Goal: Task Accomplishment & Management: Manage account settings

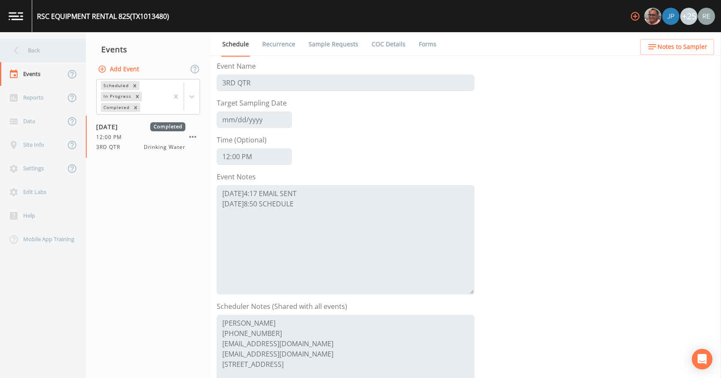
scroll to position [192, 0]
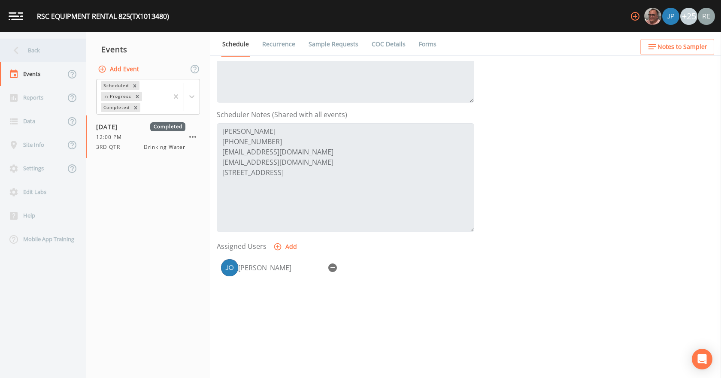
click at [27, 53] on div "Back" at bounding box center [38, 51] width 77 height 24
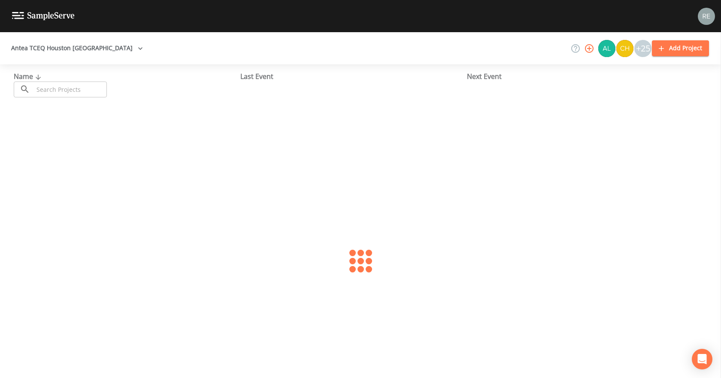
click at [45, 84] on input "text" at bounding box center [69, 90] width 73 height 16
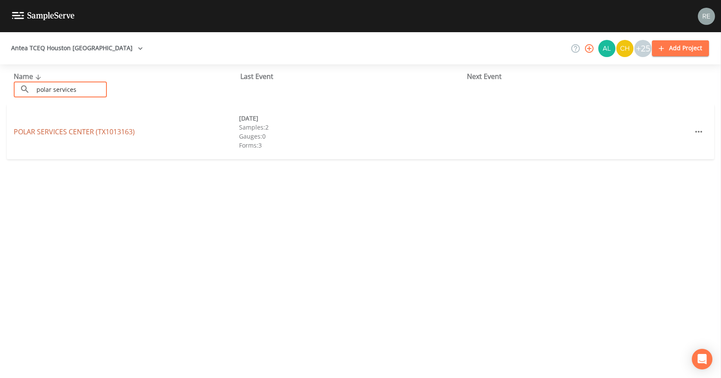
type input "polar services"
click at [67, 133] on link "[GEOGRAPHIC_DATA] (TX1013163)" at bounding box center [74, 131] width 121 height 9
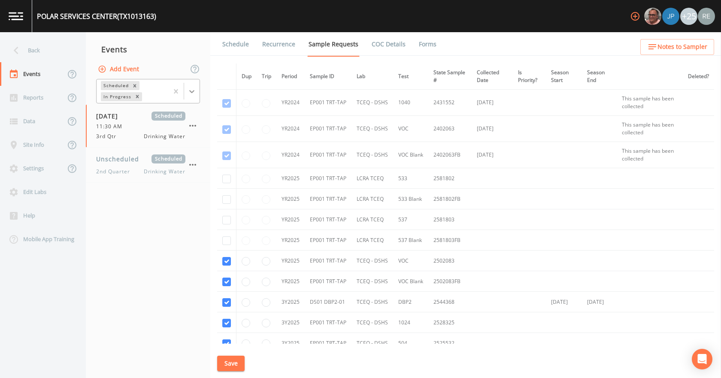
click at [192, 90] on icon at bounding box center [192, 91] width 9 height 9
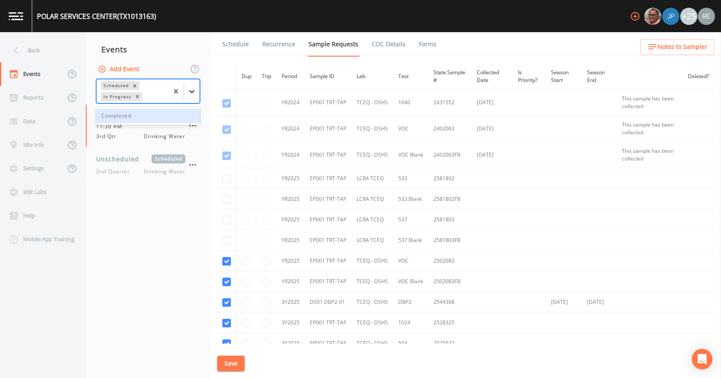
click at [192, 90] on icon at bounding box center [192, 91] width 9 height 9
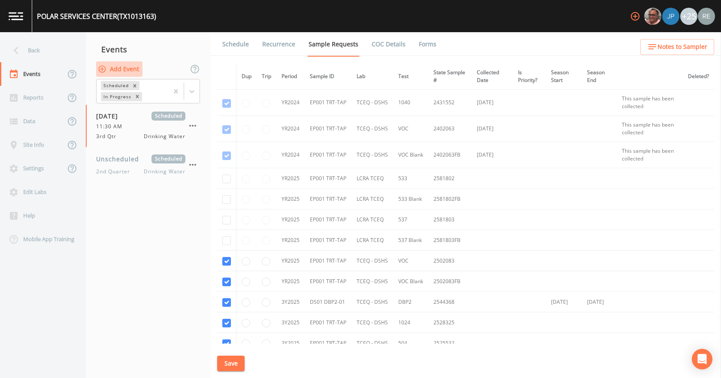
click at [129, 68] on button "Add Event" at bounding box center [119, 69] width 46 height 16
type input "[DATE]"
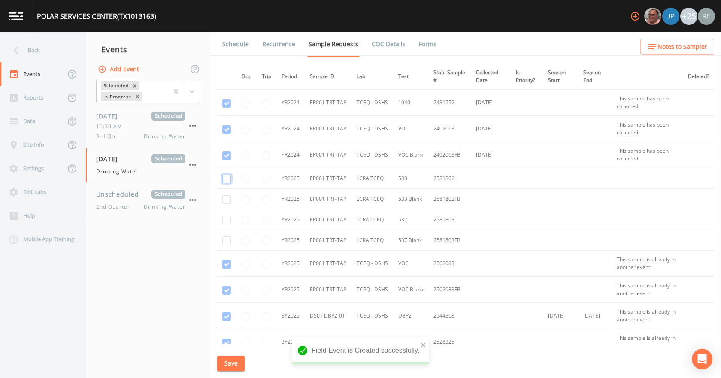
click at [226, 175] on input "checkbox" at bounding box center [226, 179] width 9 height 9
checkbox input "true"
click at [228, 200] on input "checkbox" at bounding box center [226, 199] width 9 height 9
checkbox input "true"
drag, startPoint x: 225, startPoint y: 220, endPoint x: 224, endPoint y: 234, distance: 14.2
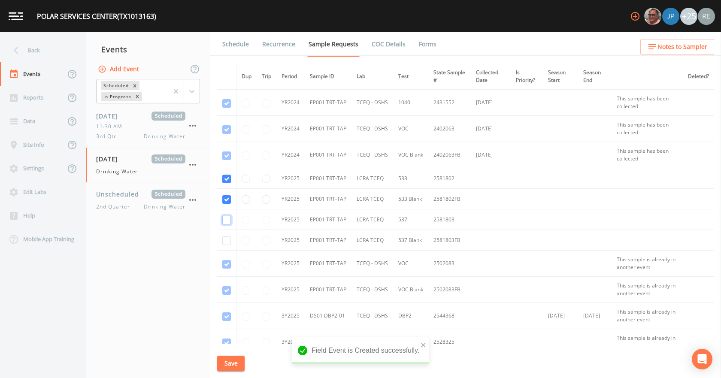
click at [225, 220] on input "checkbox" at bounding box center [226, 220] width 9 height 9
checkbox input "true"
click at [227, 241] on input "checkbox" at bounding box center [226, 241] width 9 height 9
checkbox input "true"
click at [243, 363] on button "Save" at bounding box center [230, 364] width 27 height 16
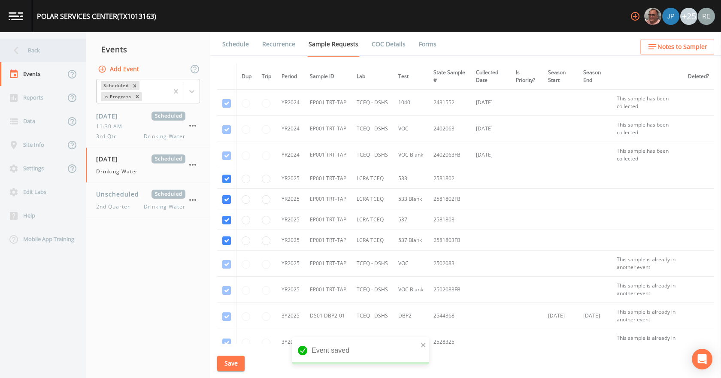
click at [49, 54] on div "Back" at bounding box center [38, 51] width 77 height 24
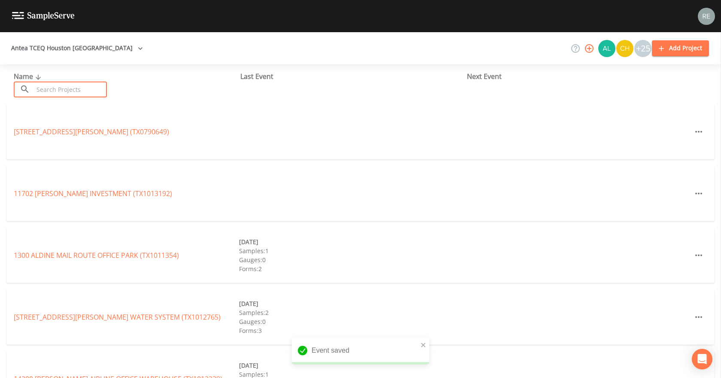
click at [68, 85] on input "text" at bounding box center [69, 90] width 73 height 16
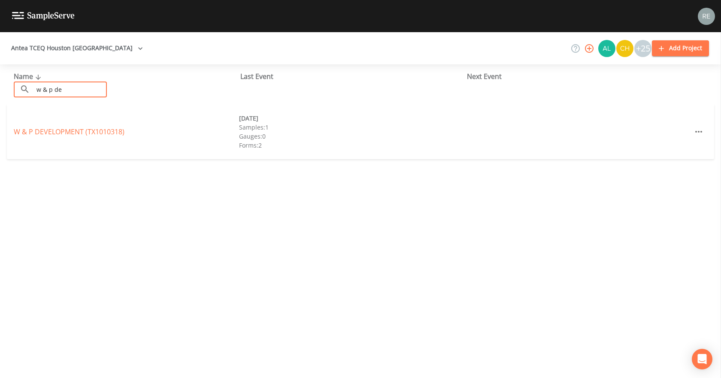
type input "w & p de"
click at [72, 127] on link "W & P DEVELOPMENT (TX1010318)" at bounding box center [69, 131] width 111 height 9
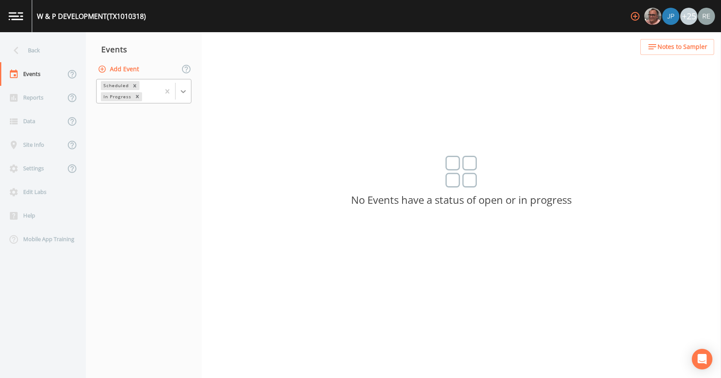
click at [183, 90] on icon at bounding box center [183, 91] width 9 height 9
click at [128, 73] on button "Add Event" at bounding box center [119, 69] width 46 height 16
type input "[DATE]"
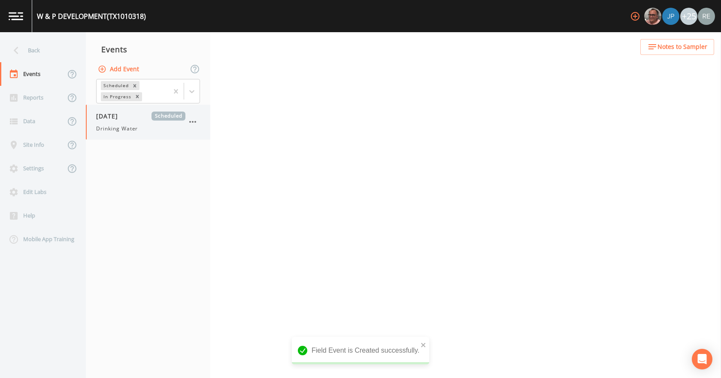
click at [120, 127] on span "Drinking Water" at bounding box center [117, 129] width 42 height 8
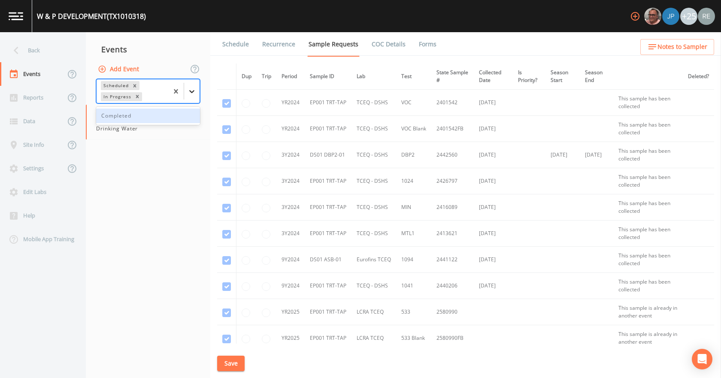
click at [195, 92] on icon at bounding box center [192, 91] width 9 height 9
click at [170, 114] on div "Completed" at bounding box center [148, 116] width 104 height 15
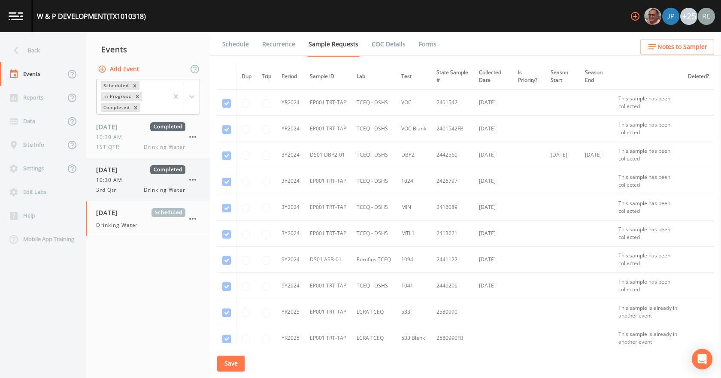
click at [124, 172] on span "[DATE]" at bounding box center [110, 169] width 28 height 9
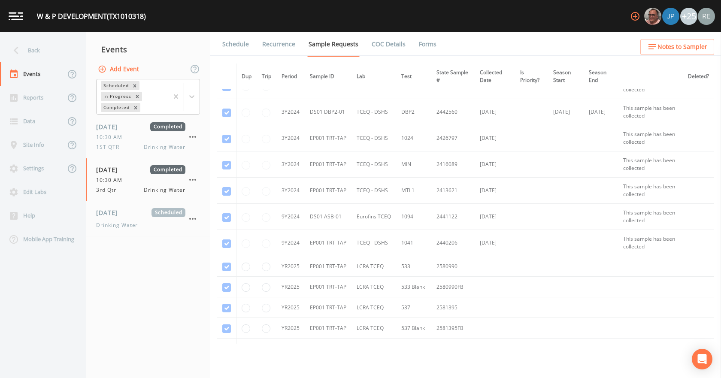
scroll to position [86, 0]
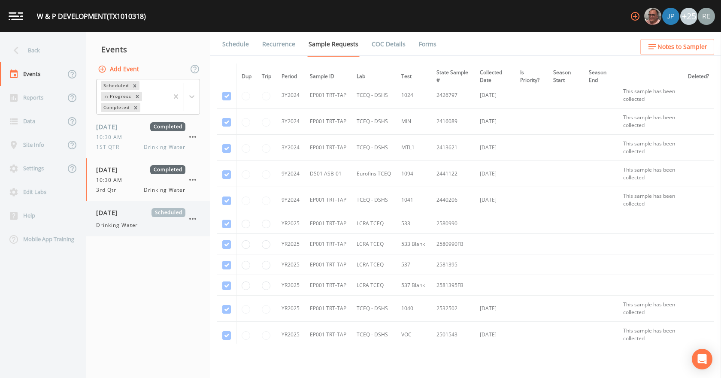
click at [134, 229] on span "Drinking Water" at bounding box center [117, 226] width 42 height 8
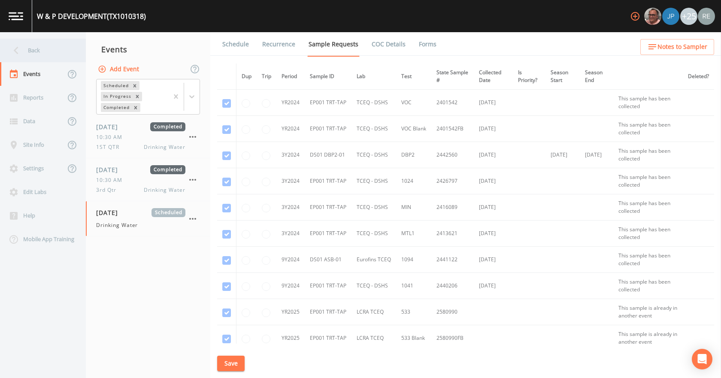
click at [35, 55] on div "Back" at bounding box center [38, 51] width 77 height 24
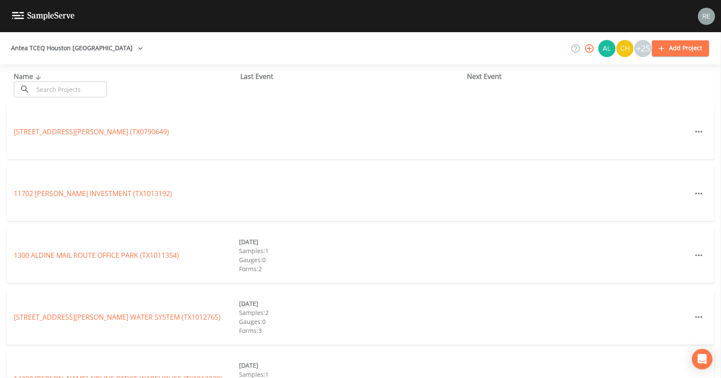
click at [46, 84] on input "text" at bounding box center [69, 90] width 73 height 16
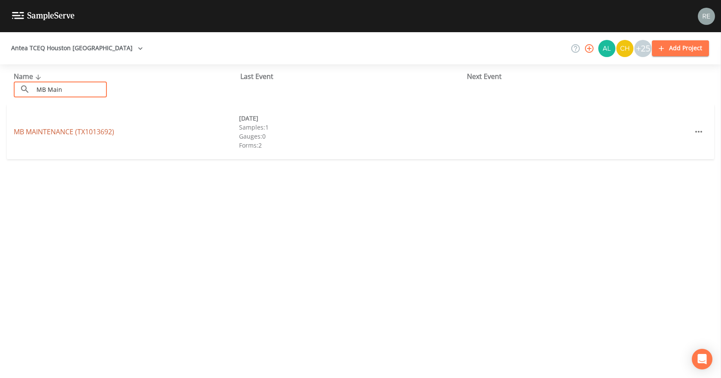
type input "MB Main"
click at [75, 129] on link "MB MAINTENANCE (TX1013692)" at bounding box center [64, 131] width 100 height 9
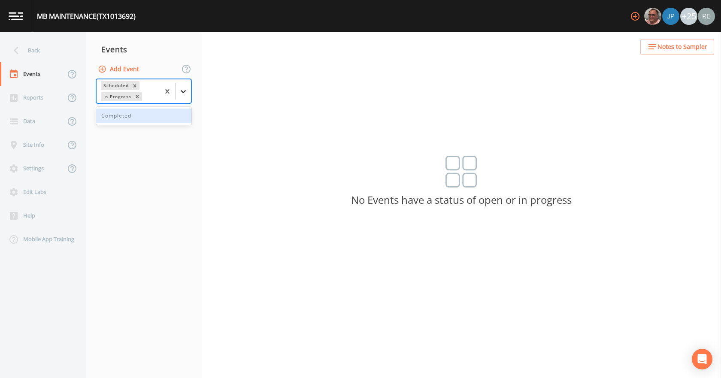
click at [182, 90] on icon at bounding box center [183, 91] width 9 height 9
click at [135, 64] on button "Add Event" at bounding box center [119, 69] width 46 height 16
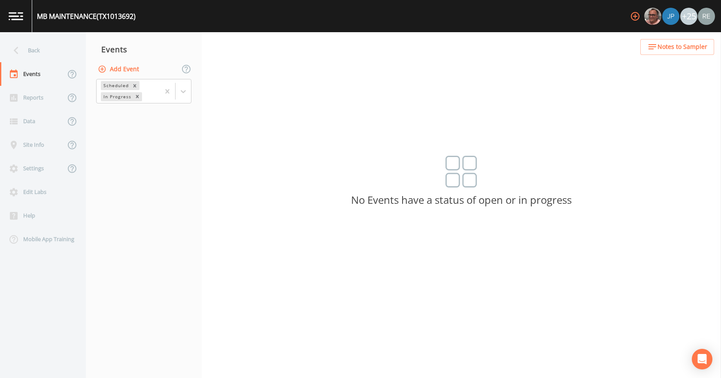
type input "[DATE]"
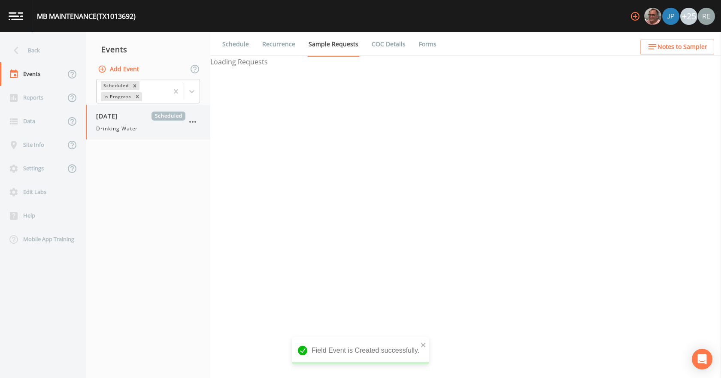
click at [116, 120] on span "[DATE]" at bounding box center [110, 116] width 28 height 9
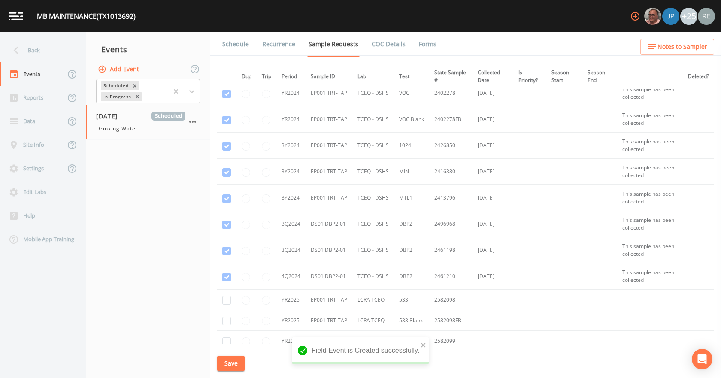
scroll to position [172, 0]
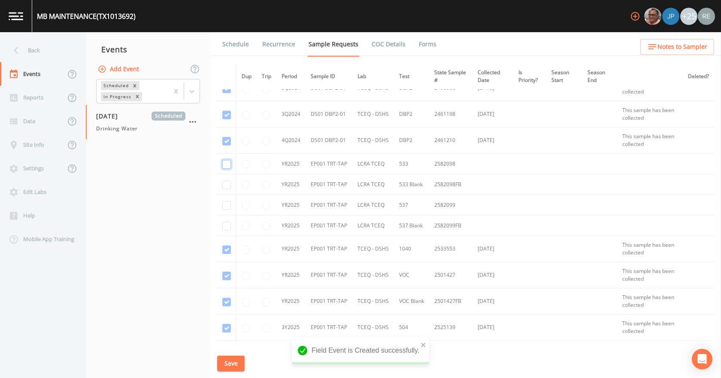
click at [226, 167] on input "checkbox" at bounding box center [226, 164] width 9 height 9
checkbox input "true"
click at [227, 182] on input "checkbox" at bounding box center [226, 185] width 9 height 9
checkbox input "true"
click at [228, 206] on input "checkbox" at bounding box center [226, 205] width 9 height 9
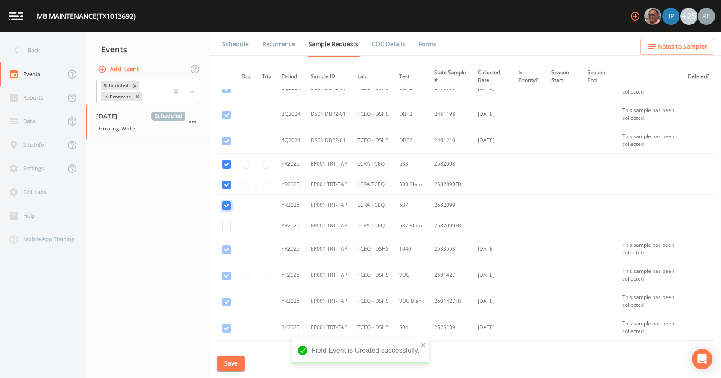
checkbox input "true"
drag, startPoint x: 228, startPoint y: 225, endPoint x: 234, endPoint y: 268, distance: 42.9
click at [227, 225] on input "checkbox" at bounding box center [226, 226] width 9 height 9
checkbox input "true"
click at [225, 363] on button "Save" at bounding box center [230, 364] width 27 height 16
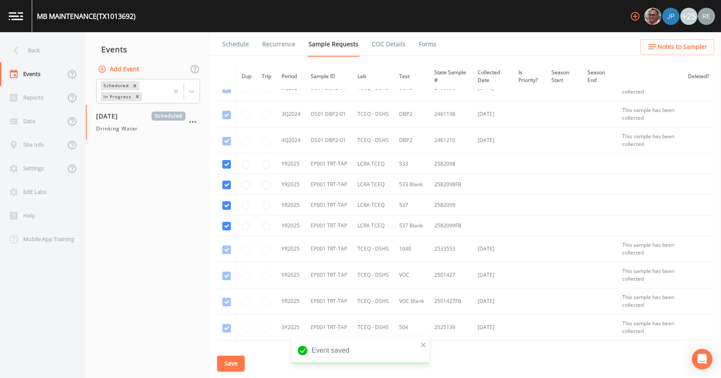
click at [242, 43] on link "Schedule" at bounding box center [235, 44] width 29 height 24
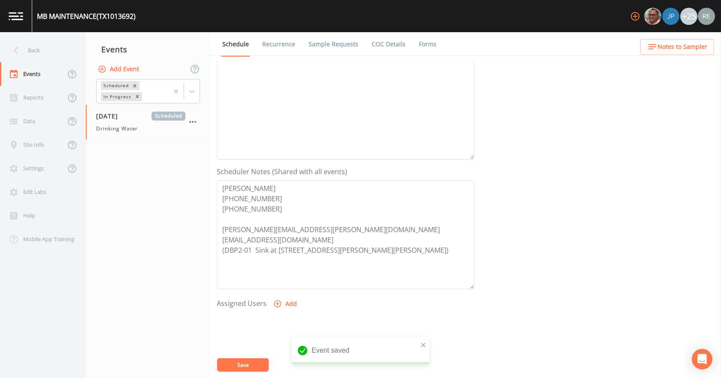
scroll to position [228, 0]
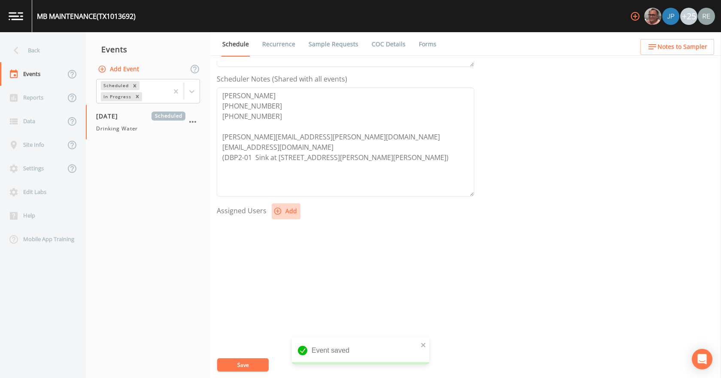
click at [288, 209] on button "Add" at bounding box center [286, 211] width 29 height 16
select select "cda467bf-2385-465e-b0d0-2ef008f7967e"
drag, startPoint x: 394, startPoint y: 216, endPoint x: 373, endPoint y: 230, distance: 24.8
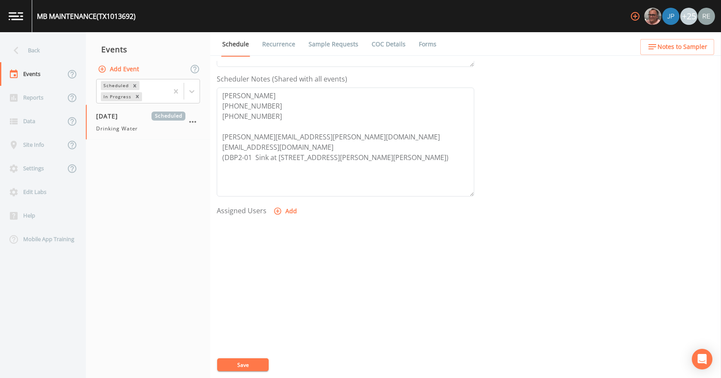
select select
click at [253, 363] on button "Save" at bounding box center [243, 364] width 52 height 13
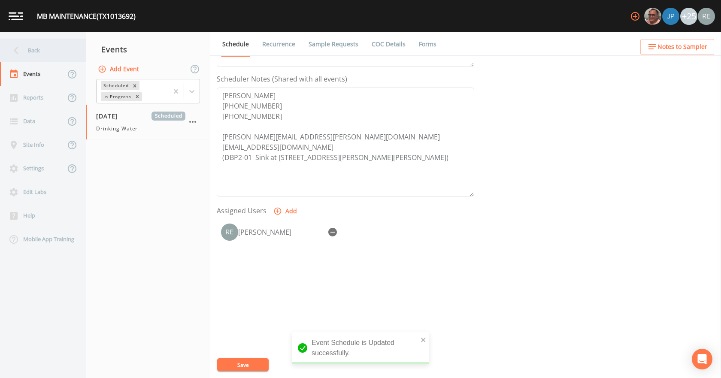
click at [47, 52] on div "Back" at bounding box center [38, 51] width 77 height 24
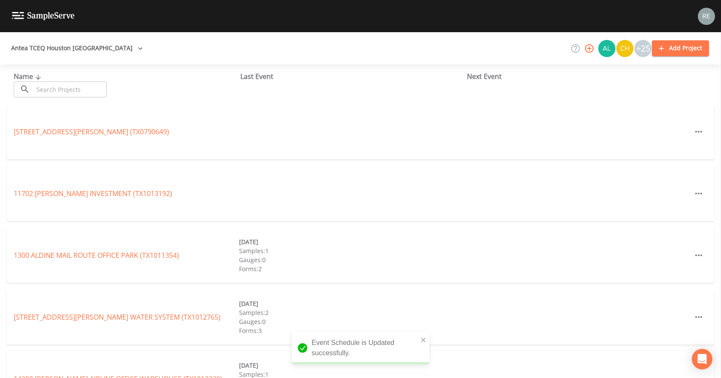
click at [70, 88] on input "text" at bounding box center [69, 90] width 73 height 16
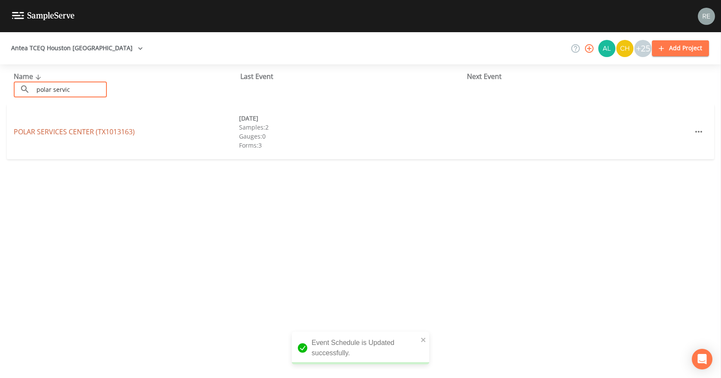
type input "polar servic"
click at [44, 132] on link "[GEOGRAPHIC_DATA] (TX1013163)" at bounding box center [74, 131] width 121 height 9
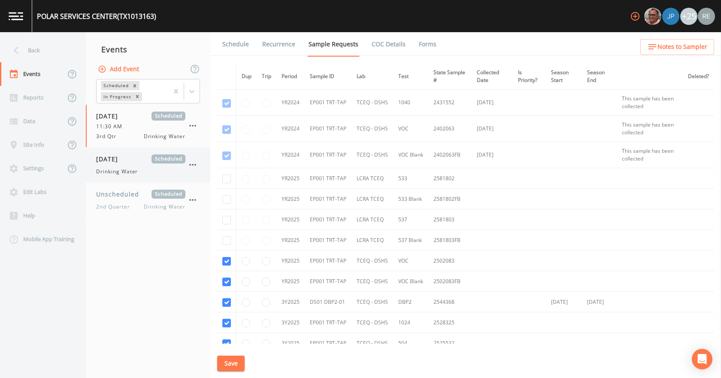
click at [117, 157] on span "[DATE]" at bounding box center [110, 159] width 28 height 9
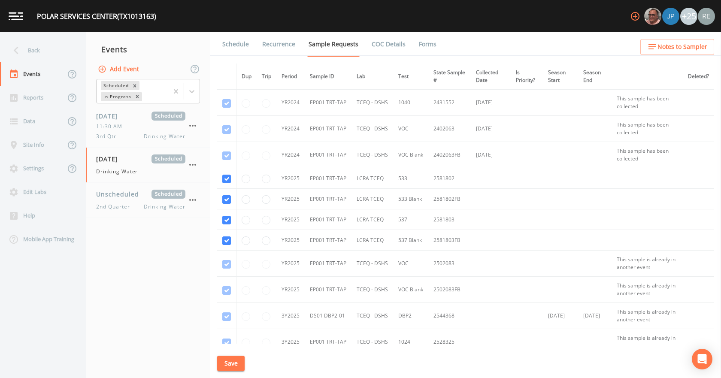
click at [237, 43] on link "Schedule" at bounding box center [235, 44] width 29 height 24
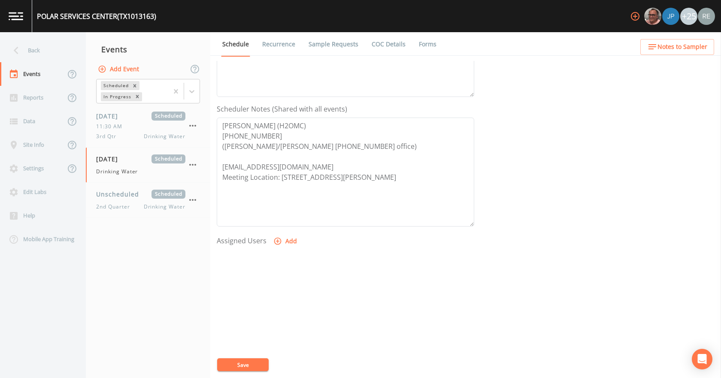
scroll to position [215, 0]
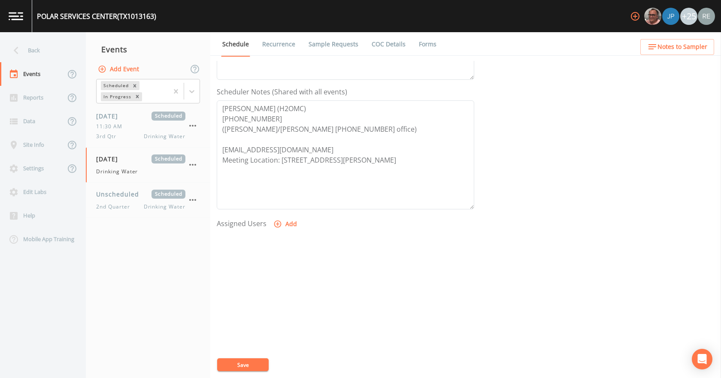
click at [291, 223] on button "Add" at bounding box center [286, 224] width 29 height 16
select select "cda467bf-2385-465e-b0d0-2ef008f7967e"
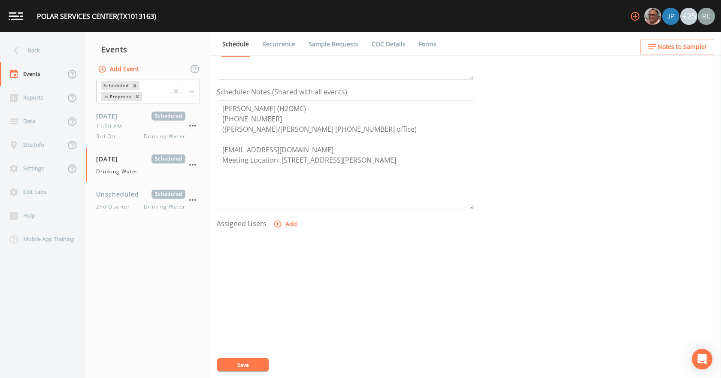
select select
click at [233, 368] on button "Save" at bounding box center [243, 364] width 52 height 13
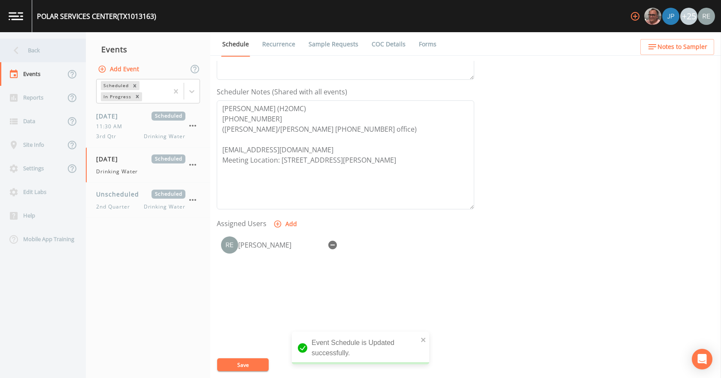
click at [33, 46] on div "Back" at bounding box center [38, 51] width 77 height 24
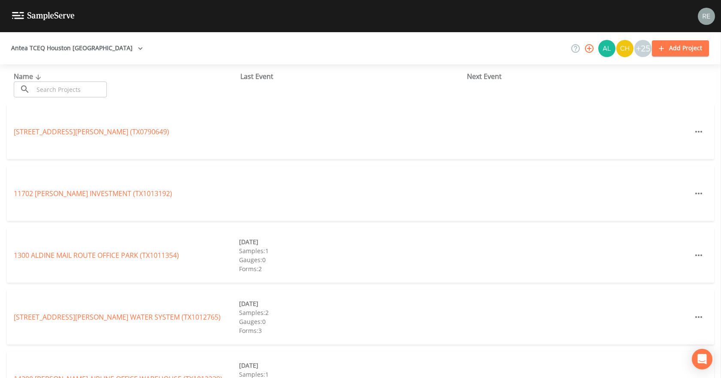
click at [63, 94] on input "text" at bounding box center [69, 90] width 73 height 16
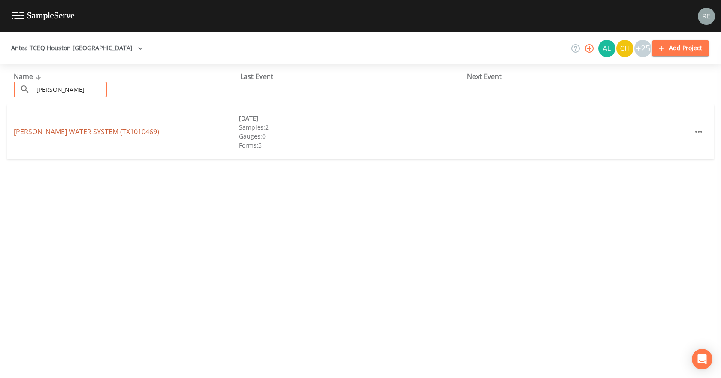
type input "[PERSON_NAME]"
click at [79, 131] on link "[PERSON_NAME] WATER SYSTEM (TX1010469)" at bounding box center [87, 131] width 146 height 9
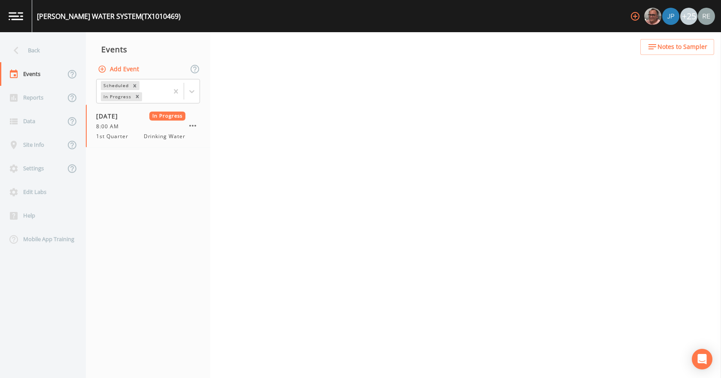
click at [132, 69] on button "Add Event" at bounding box center [119, 69] width 46 height 16
type input "[DATE]"
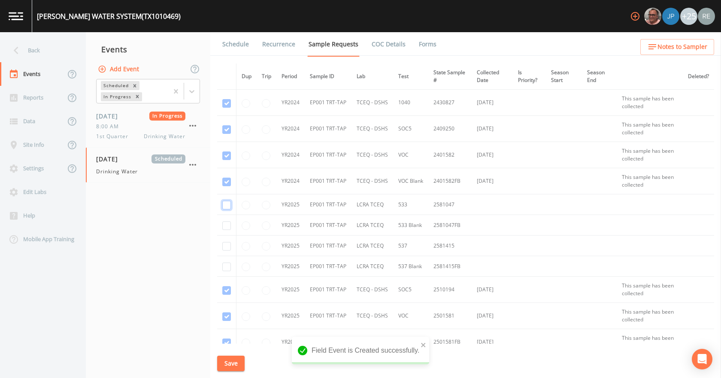
click at [228, 206] on input "checkbox" at bounding box center [226, 205] width 9 height 9
checkbox input "true"
click at [227, 225] on input "checkbox" at bounding box center [226, 226] width 9 height 9
checkbox input "true"
drag, startPoint x: 228, startPoint y: 246, endPoint x: 228, endPoint y: 252, distance: 5.2
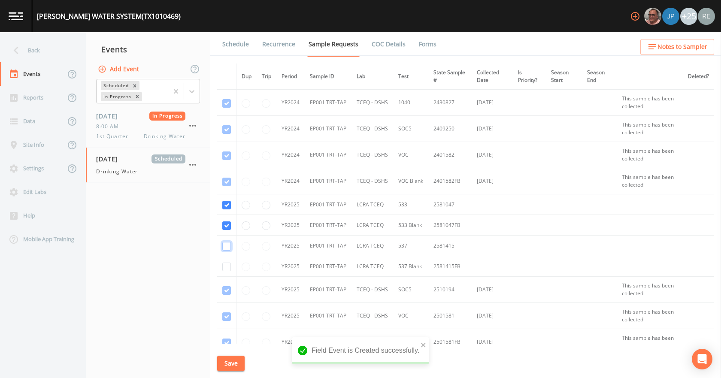
click at [228, 249] on input "checkbox" at bounding box center [226, 246] width 9 height 9
checkbox input "true"
click at [228, 267] on input "checkbox" at bounding box center [226, 267] width 9 height 9
checkbox input "true"
click at [228, 363] on button "Save" at bounding box center [230, 364] width 27 height 16
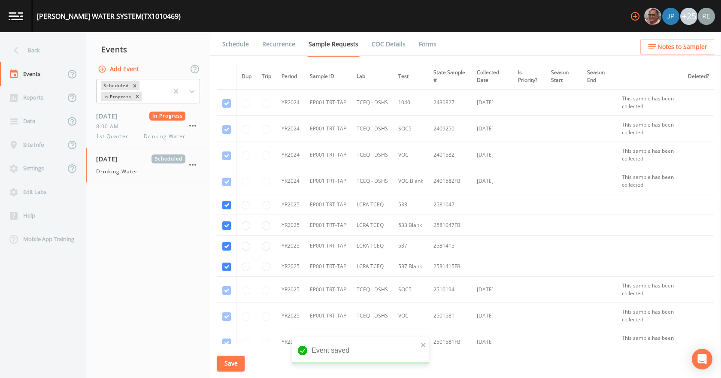
click at [237, 46] on link "Schedule" at bounding box center [235, 44] width 29 height 24
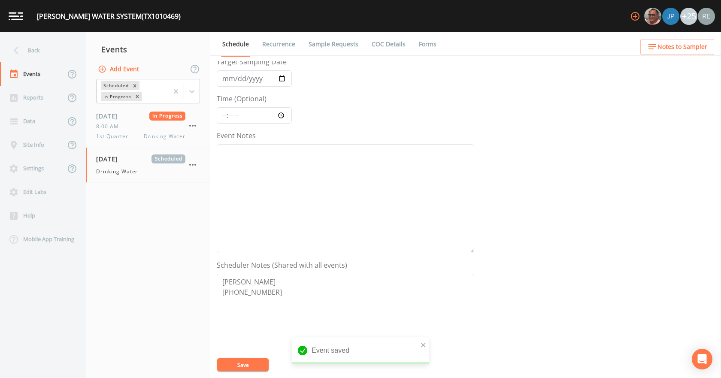
scroll to position [215, 0]
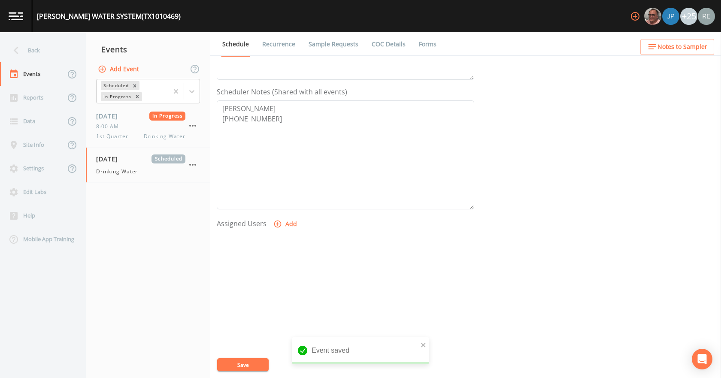
click at [295, 229] on button "Add" at bounding box center [286, 224] width 29 height 16
select select "cda467bf-2385-465e-b0d0-2ef008f7967e"
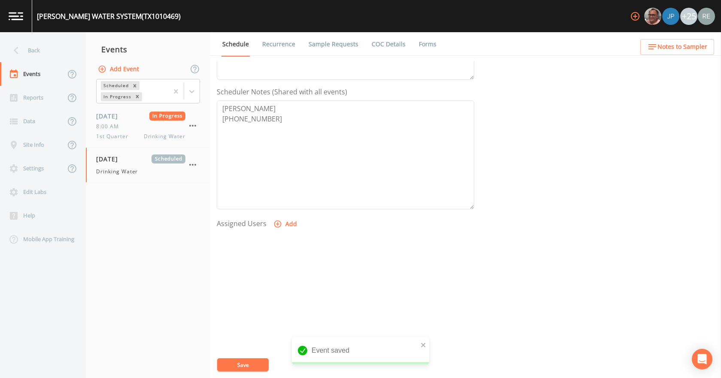
select select
click at [261, 364] on button "Save" at bounding box center [243, 364] width 52 height 13
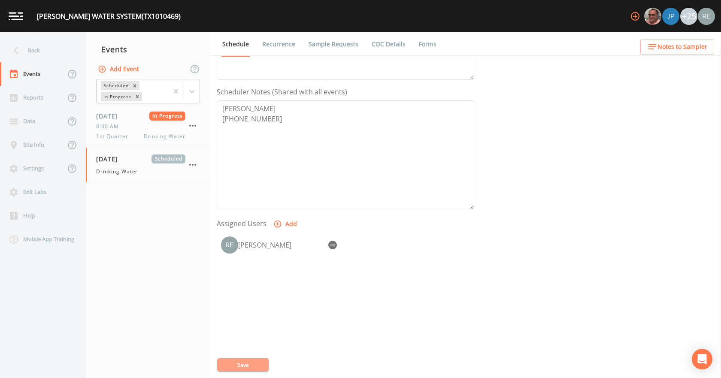
click at [244, 363] on button "Save" at bounding box center [243, 364] width 52 height 13
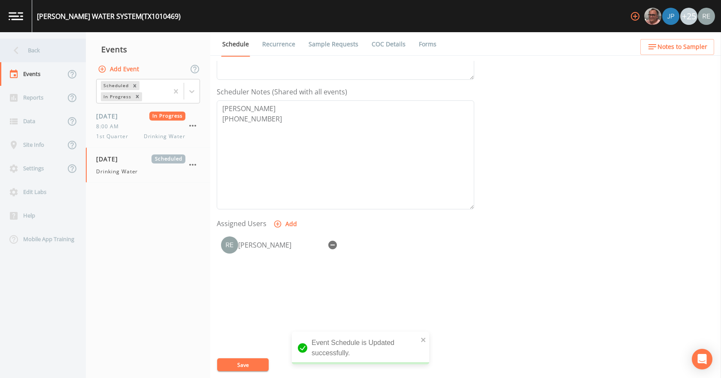
click at [39, 45] on div "Back" at bounding box center [38, 51] width 77 height 24
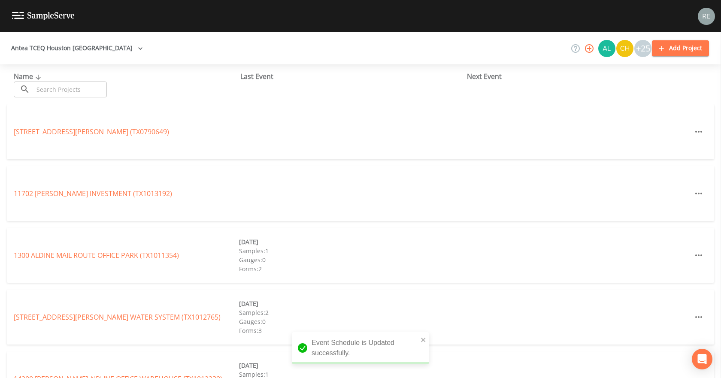
drag, startPoint x: 49, startPoint y: 88, endPoint x: 57, endPoint y: 93, distance: 9.6
click at [49, 88] on input "text" at bounding box center [69, 90] width 73 height 16
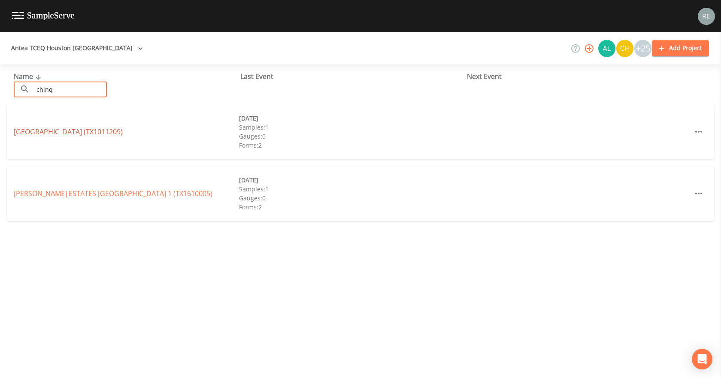
type input "chinq"
click at [58, 129] on link "[GEOGRAPHIC_DATA] (TX1011209)" at bounding box center [68, 131] width 109 height 9
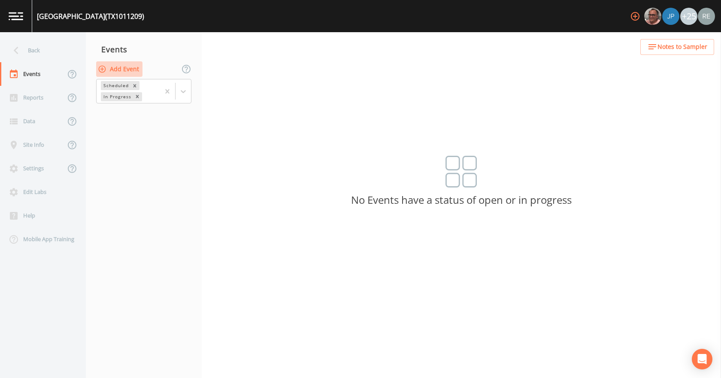
click at [114, 71] on button "Add Event" at bounding box center [119, 69] width 46 height 16
type input "[DATE]"
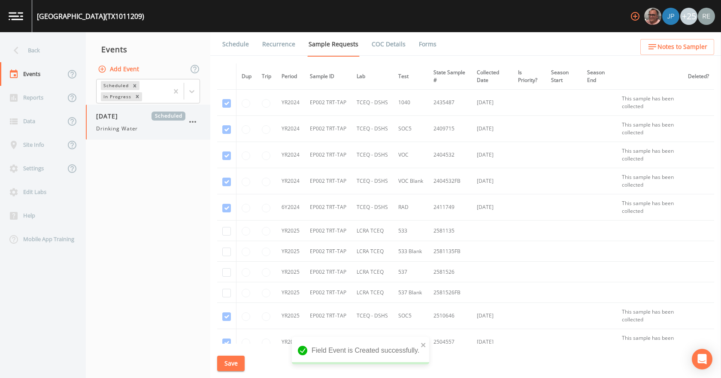
click at [120, 126] on span "Drinking Water" at bounding box center [117, 129] width 42 height 8
click at [228, 231] on input "checkbox" at bounding box center [226, 231] width 9 height 9
checkbox input "true"
click at [227, 252] on input "checkbox" at bounding box center [226, 252] width 9 height 9
checkbox input "true"
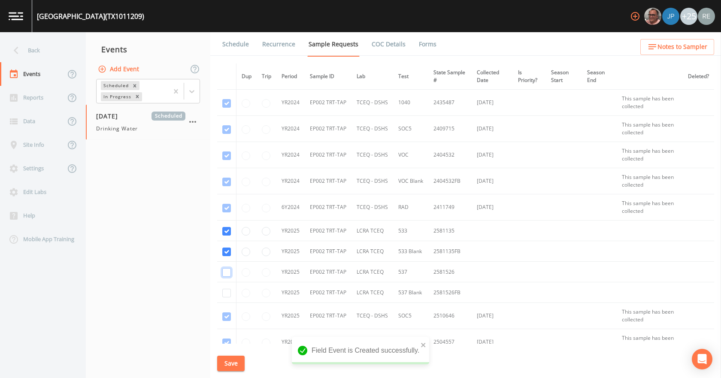
click at [227, 273] on input "checkbox" at bounding box center [226, 272] width 9 height 9
checkbox input "true"
click at [228, 295] on input "checkbox" at bounding box center [226, 293] width 9 height 9
checkbox input "true"
click at [228, 366] on button "Save" at bounding box center [230, 364] width 27 height 16
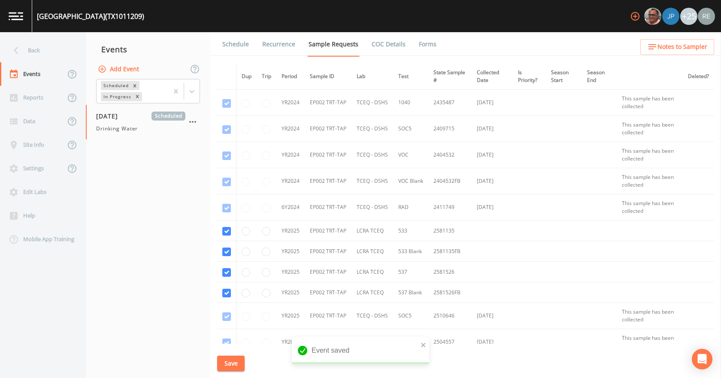
click at [242, 45] on link "Schedule" at bounding box center [235, 44] width 29 height 24
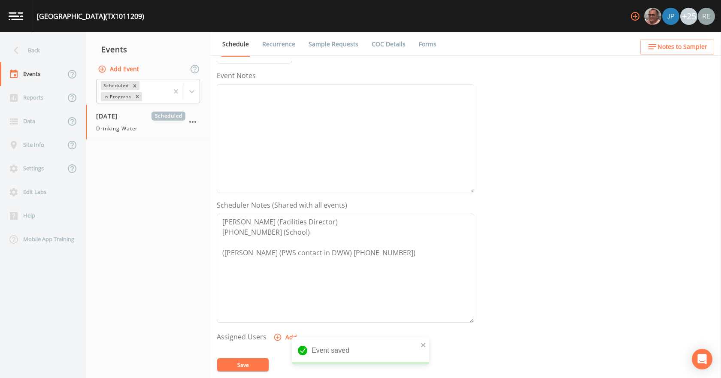
scroll to position [228, 0]
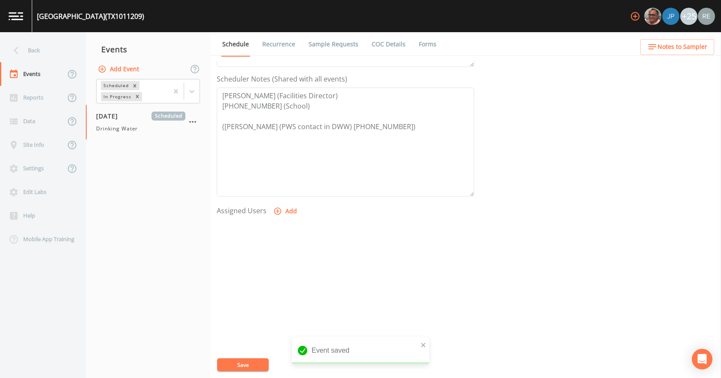
click at [291, 213] on button "Add" at bounding box center [286, 211] width 29 height 16
drag, startPoint x: 331, startPoint y: 190, endPoint x: 334, endPoint y: 182, distance: 8.6
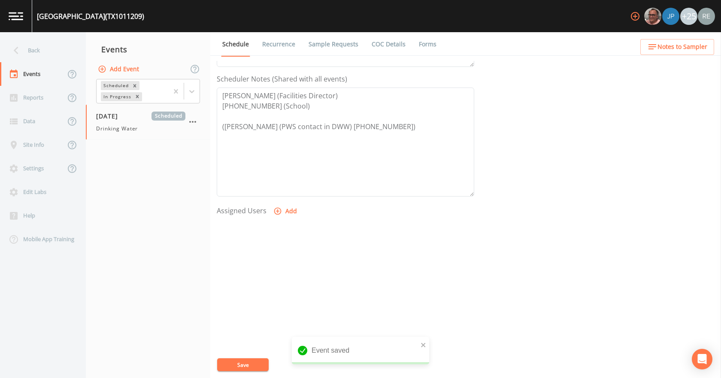
select select "cda467bf-2385-465e-b0d0-2ef008f7967e"
select select
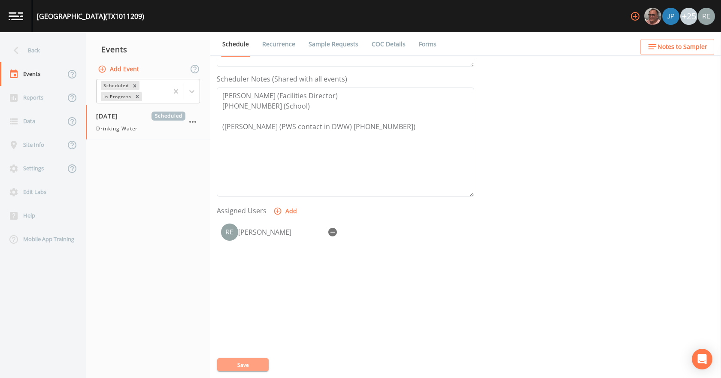
click at [256, 366] on button "Save" at bounding box center [243, 364] width 52 height 13
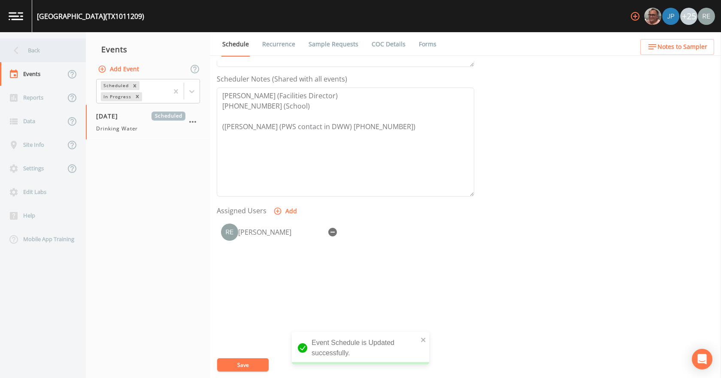
click at [40, 60] on div "Back" at bounding box center [38, 51] width 77 height 24
